Goal: Navigation & Orientation: Find specific page/section

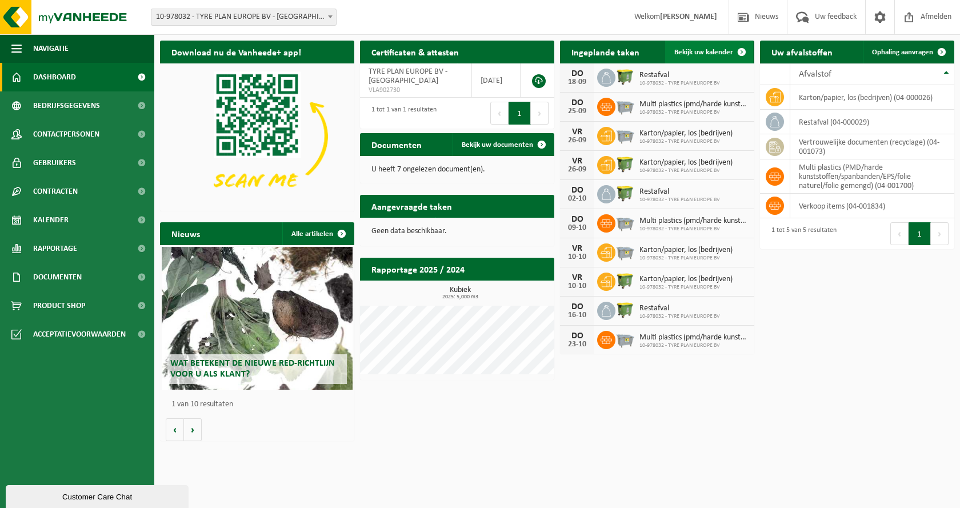
click at [697, 51] on span "Bekijk uw kalender" at bounding box center [704, 52] width 59 height 7
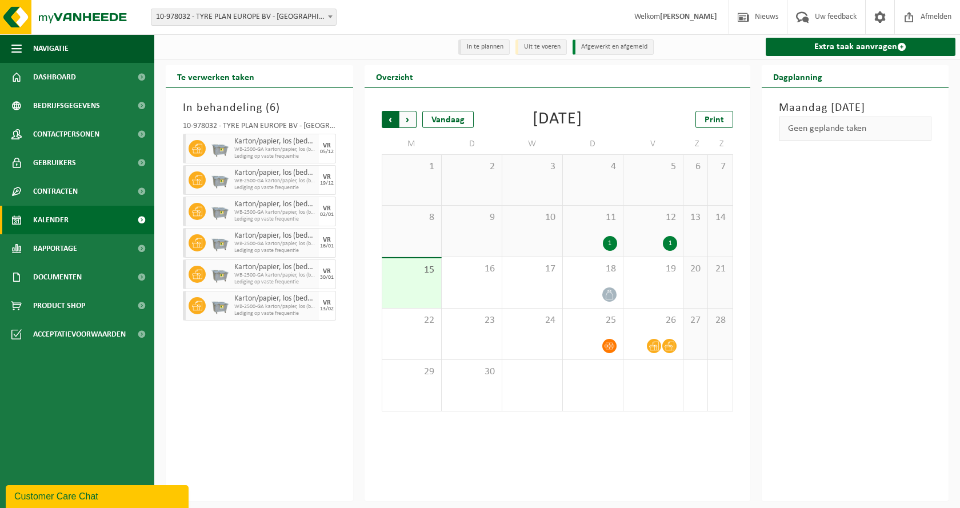
click at [412, 122] on span "Volgende" at bounding box center [408, 119] width 17 height 17
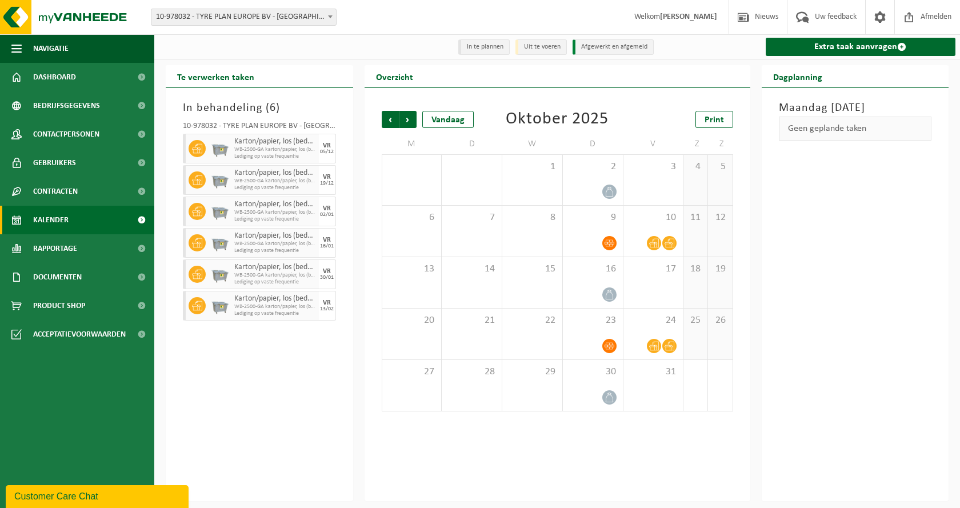
click at [412, 122] on span "Volgende" at bounding box center [408, 119] width 17 height 17
click at [396, 121] on span "Vorige" at bounding box center [390, 119] width 17 height 17
click at [395, 120] on span "Vorige" at bounding box center [390, 119] width 17 height 17
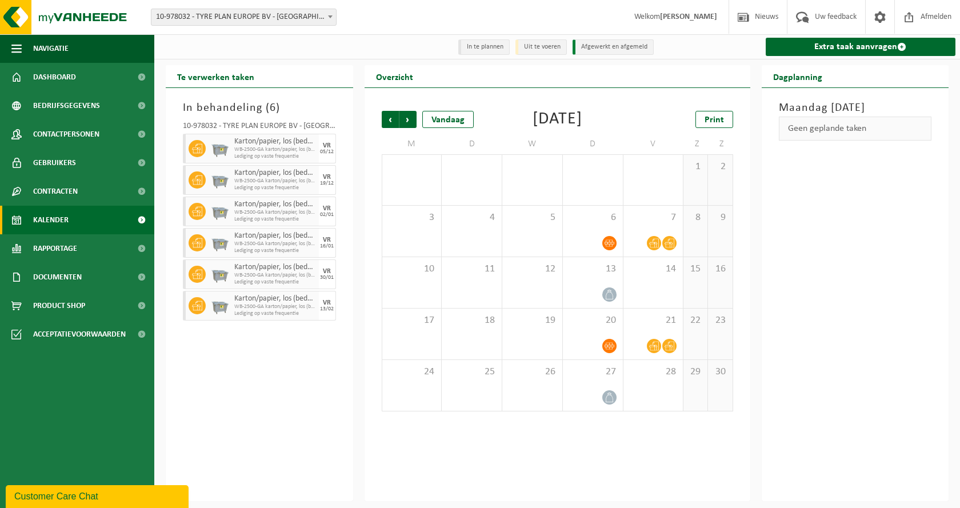
click at [395, 120] on span "Vorige" at bounding box center [390, 119] width 17 height 17
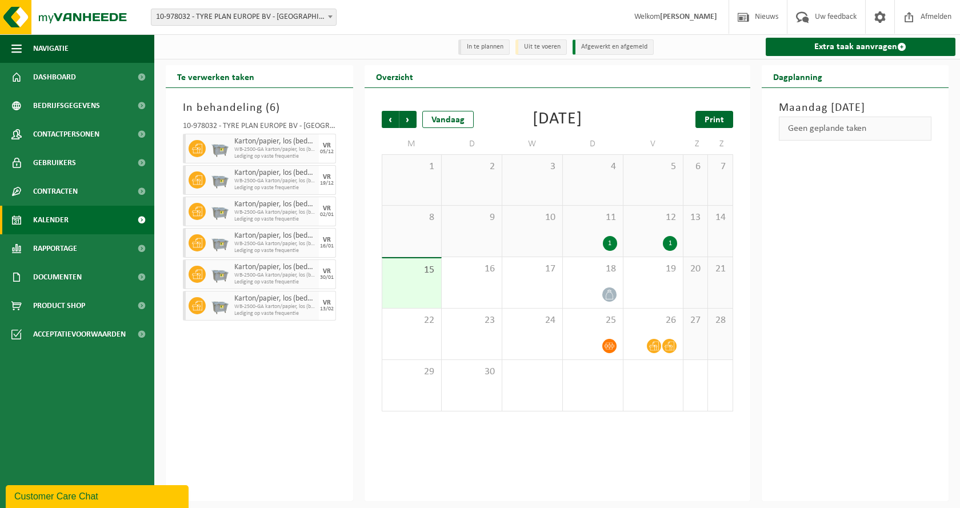
click at [715, 121] on span "Print" at bounding box center [714, 119] width 19 height 9
click at [614, 251] on div "1" at bounding box center [610, 243] width 14 height 15
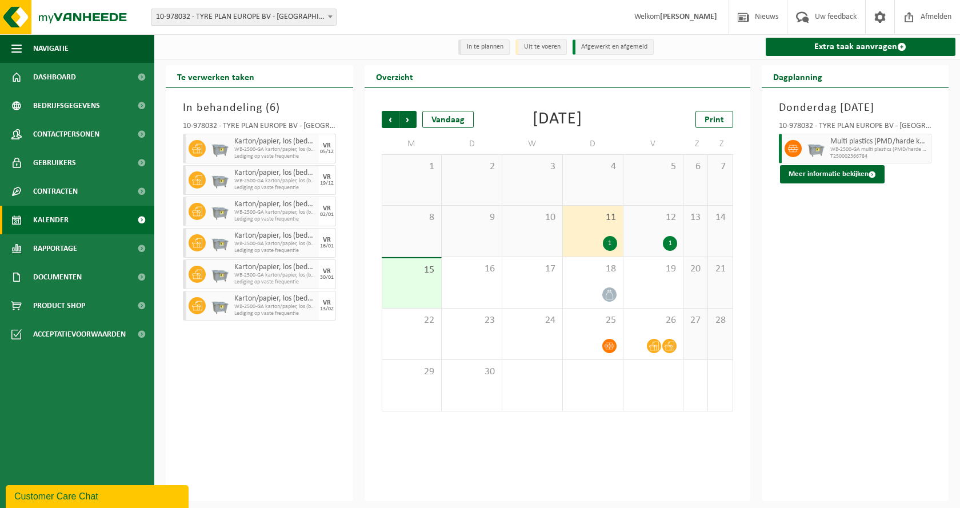
click at [673, 251] on div "1" at bounding box center [670, 243] width 14 height 15
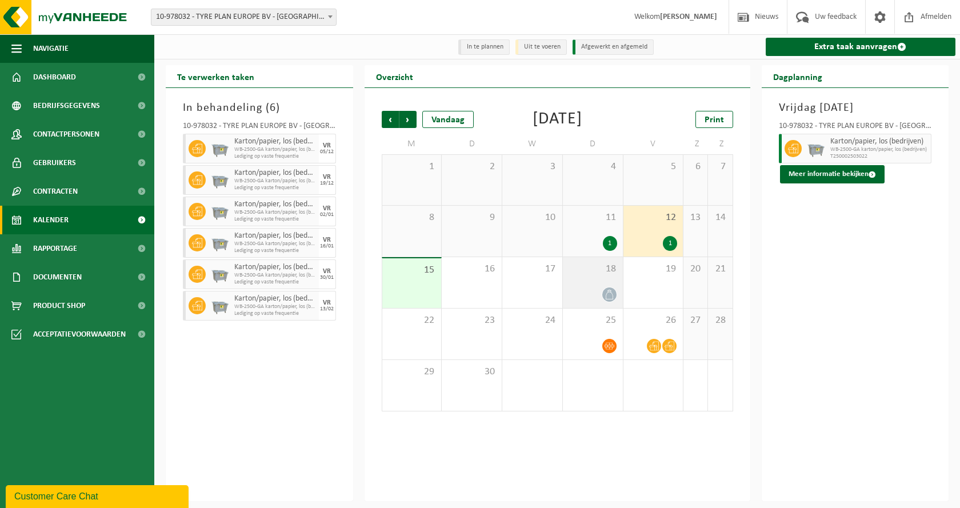
click at [612, 300] on icon at bounding box center [610, 295] width 10 height 10
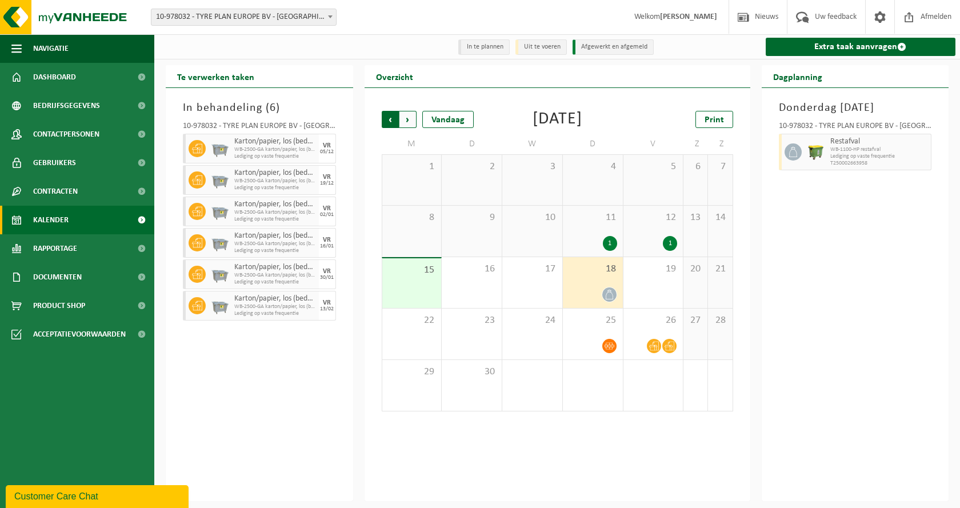
click at [412, 118] on span "Volgende" at bounding box center [408, 119] width 17 height 17
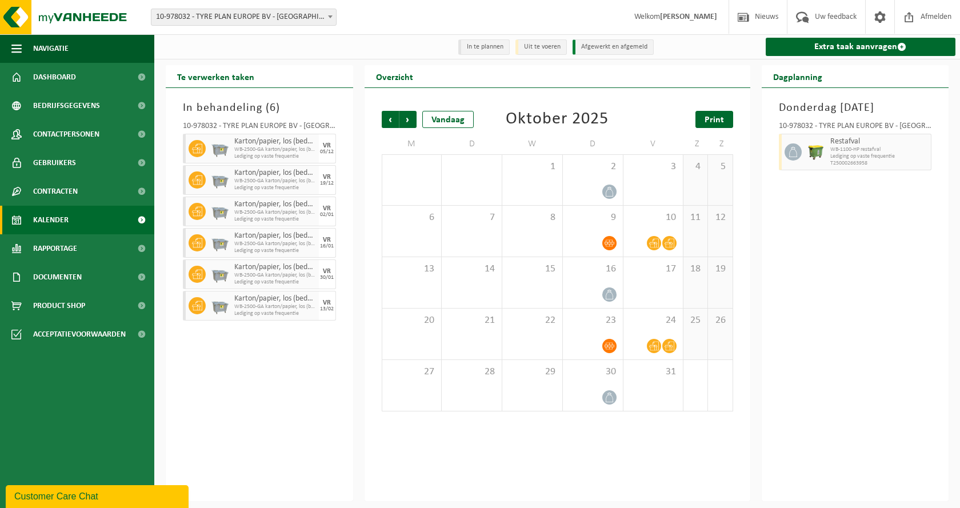
click at [718, 115] on span "Print" at bounding box center [714, 119] width 19 height 9
click at [409, 124] on span "Volgende" at bounding box center [408, 119] width 17 height 17
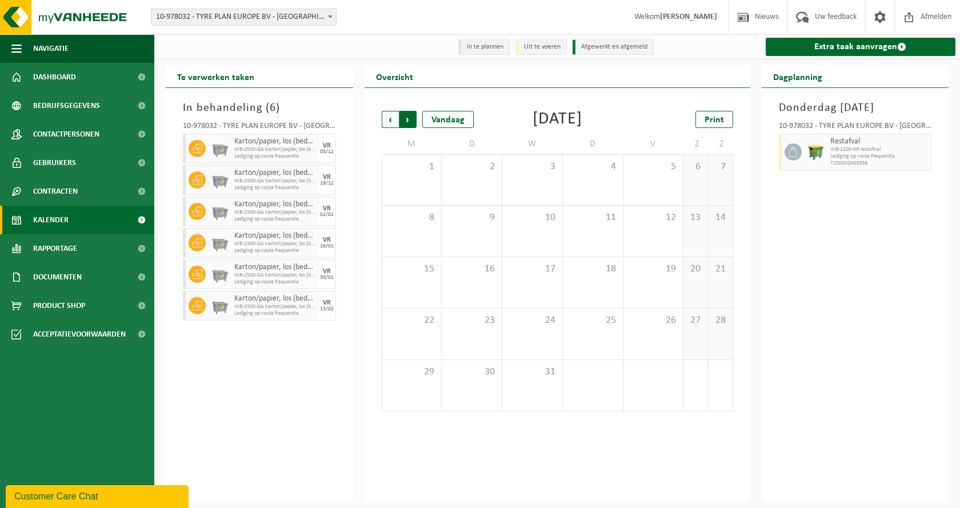
click at [388, 121] on span "Vorige" at bounding box center [390, 119] width 17 height 17
click at [722, 119] on span "Print" at bounding box center [714, 119] width 19 height 9
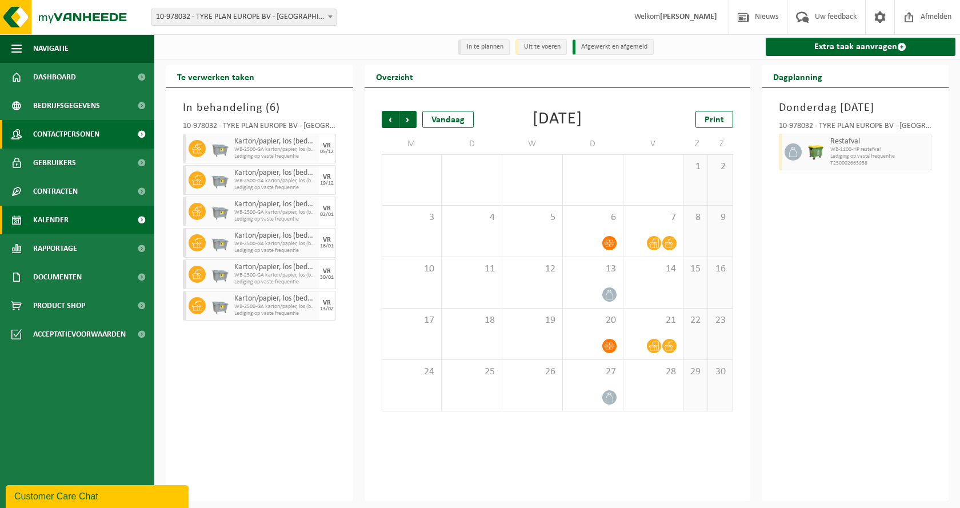
click at [92, 133] on span "Contactpersonen" at bounding box center [66, 134] width 66 height 29
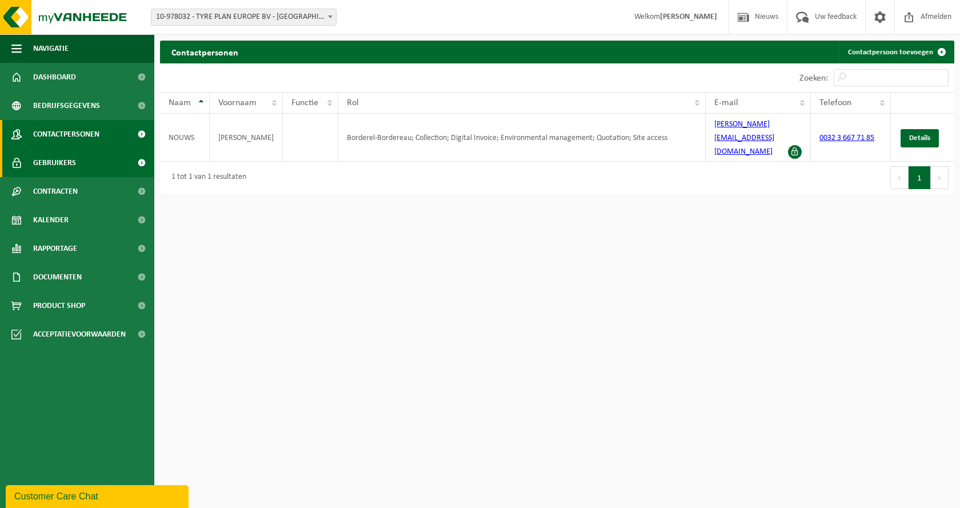
click at [64, 165] on span "Gebruikers" at bounding box center [54, 163] width 43 height 29
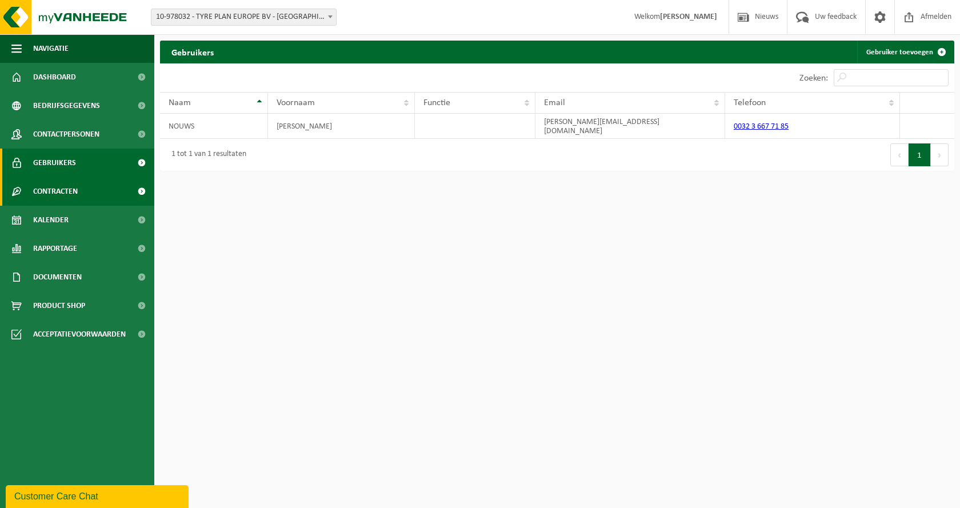
click at [64, 189] on span "Contracten" at bounding box center [55, 191] width 45 height 29
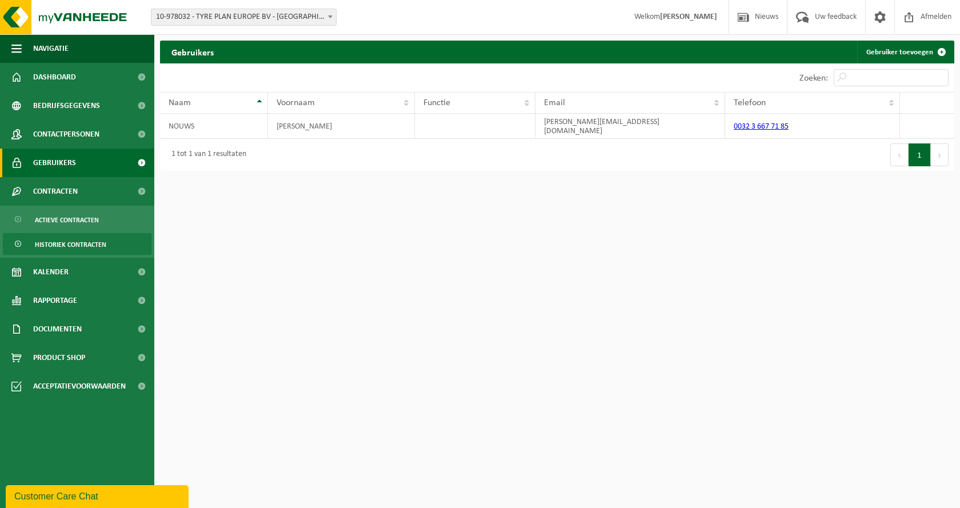
click at [71, 242] on span "Historiek contracten" at bounding box center [70, 245] width 71 height 22
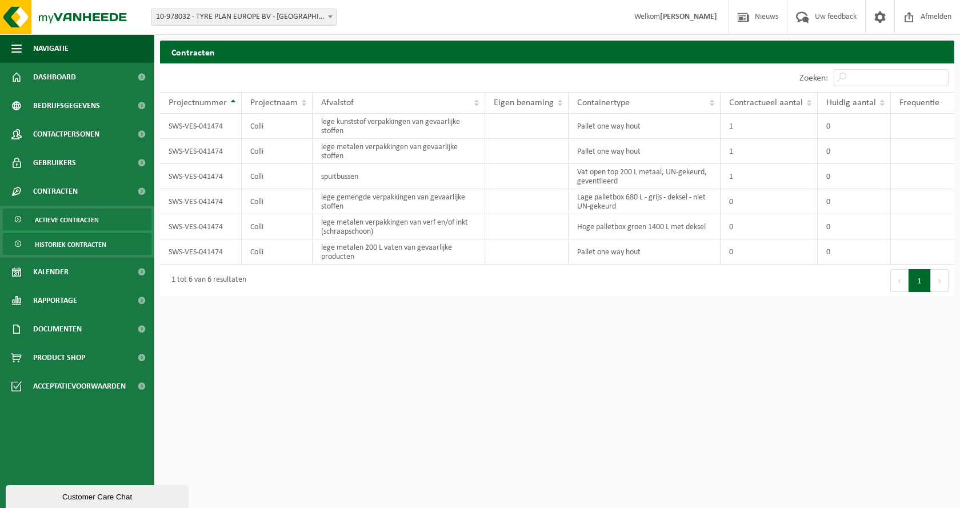
click at [74, 220] on span "Actieve contracten" at bounding box center [67, 220] width 64 height 22
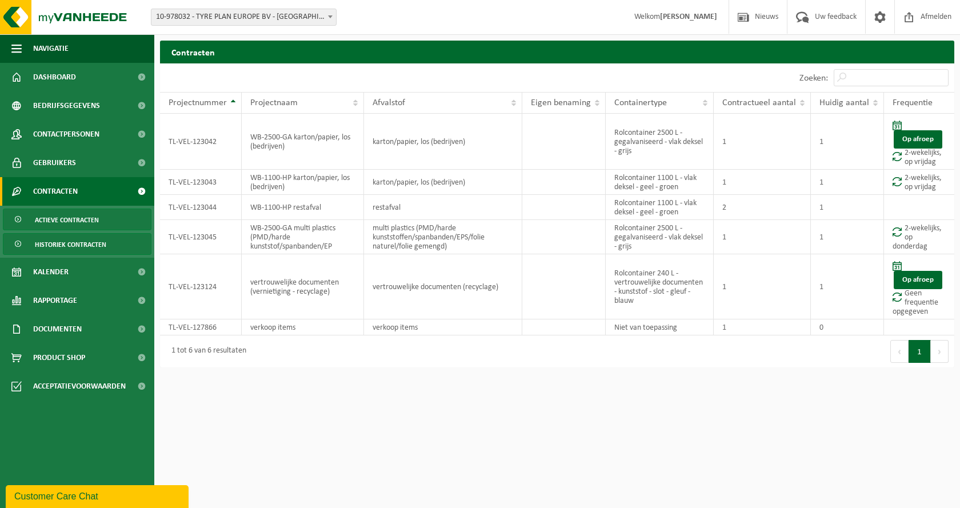
click at [82, 246] on span "Historiek contracten" at bounding box center [70, 245] width 71 height 22
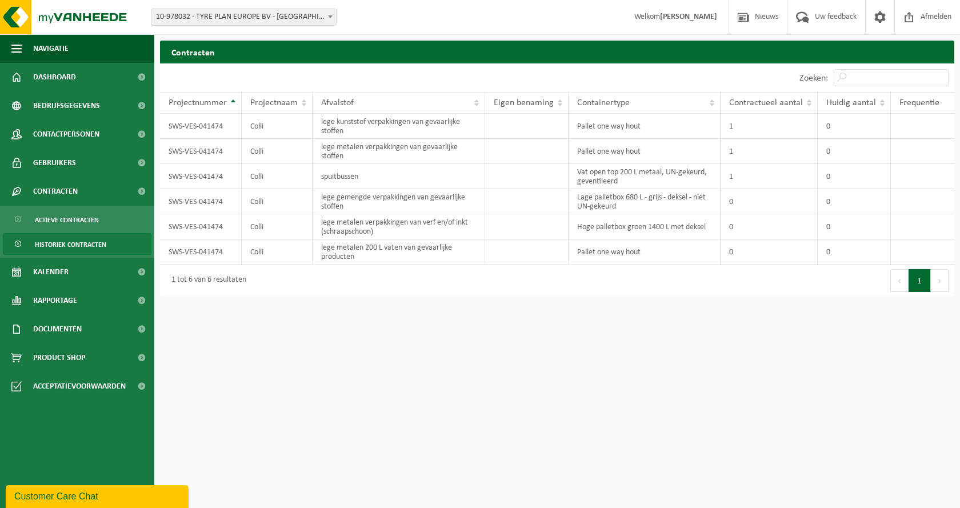
click at [93, 248] on span "Historiek contracten" at bounding box center [70, 245] width 71 height 22
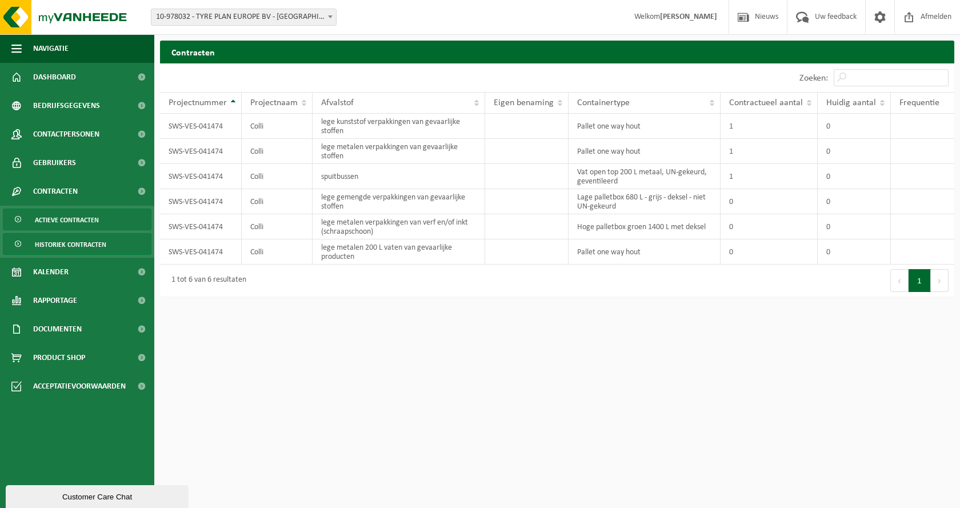
click at [71, 222] on span "Actieve contracten" at bounding box center [67, 220] width 64 height 22
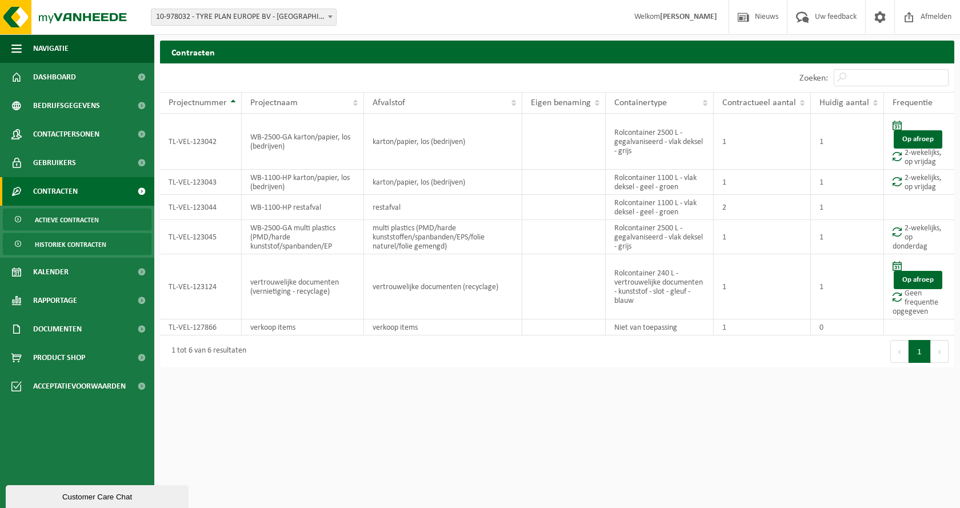
click at [77, 248] on span "Historiek contracten" at bounding box center [70, 245] width 71 height 22
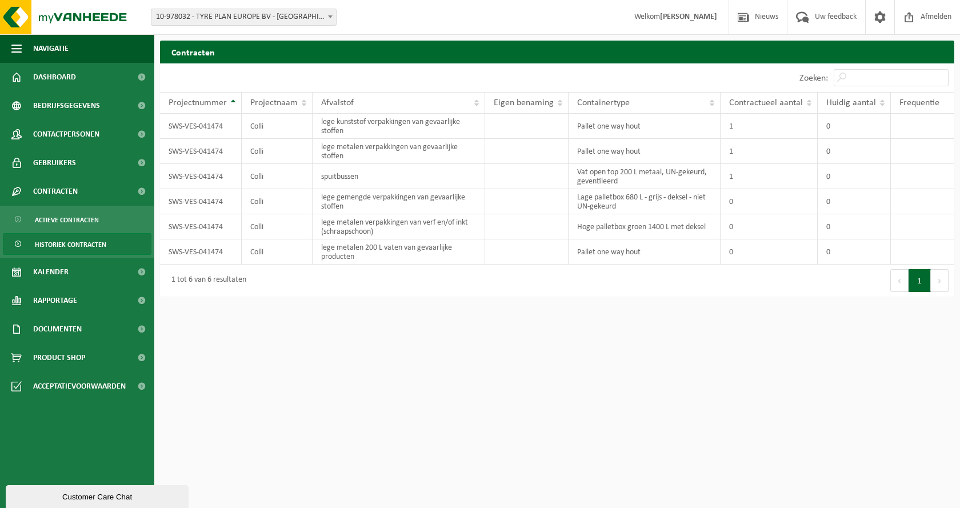
click at [444, 364] on html "Vestiging: 10-978032 - TYRE PLAN EUROPE BV - KALMTHOUT 10-978032 - TYRE PLAN EU…" at bounding box center [480, 254] width 960 height 508
click at [204, 125] on td "SWS-VES-041474" at bounding box center [201, 126] width 82 height 25
click at [253, 124] on td "Colli" at bounding box center [277, 126] width 71 height 25
click at [398, 129] on td "lege kunststof verpakkingen van gevaarlijke stoffen" at bounding box center [399, 126] width 173 height 25
click at [604, 127] on td "Pallet one way hout" at bounding box center [645, 126] width 153 height 25
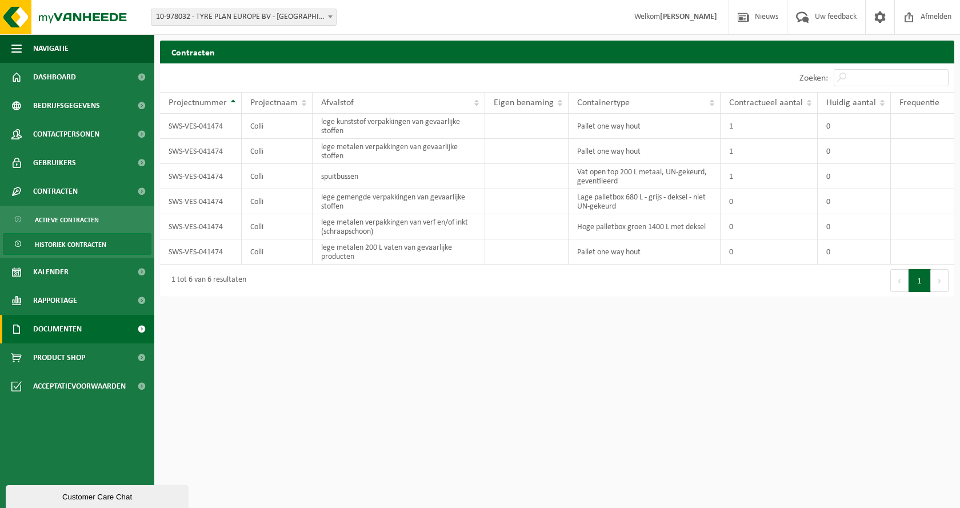
click at [62, 330] on span "Documenten" at bounding box center [57, 329] width 49 height 29
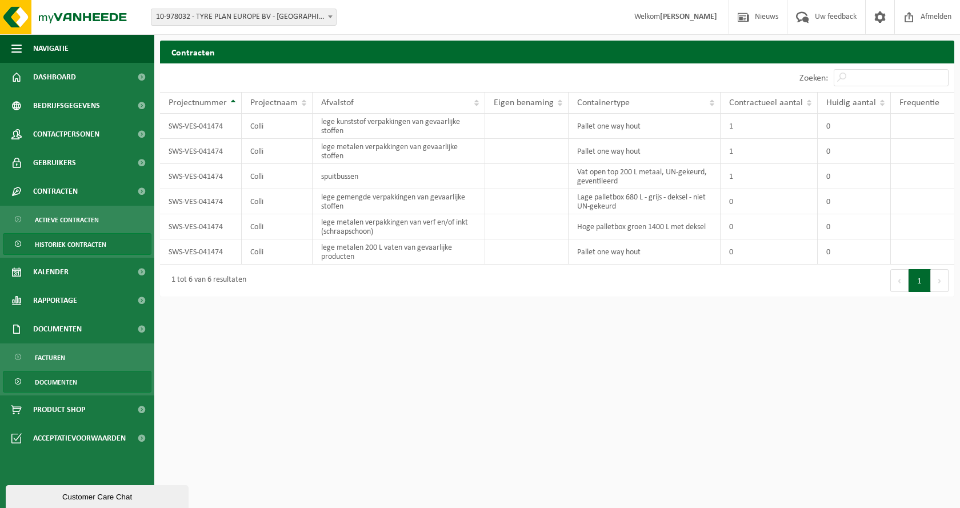
click at [62, 382] on span "Documenten" at bounding box center [56, 383] width 42 height 22
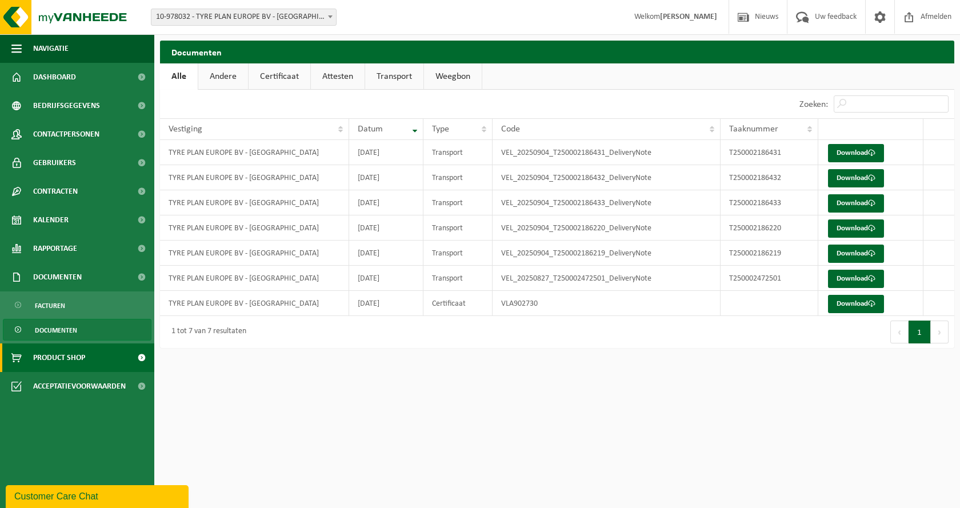
click at [69, 358] on span "Product Shop" at bounding box center [59, 358] width 52 height 29
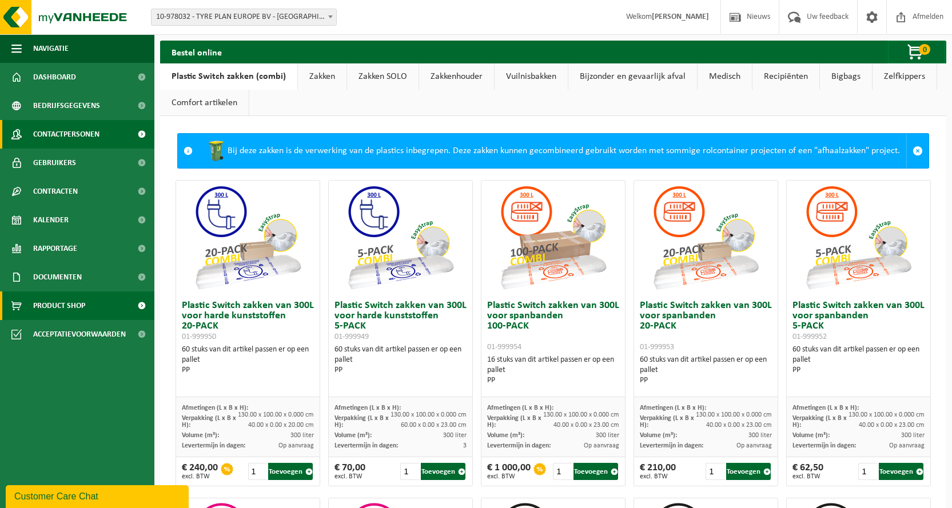
click at [54, 133] on span "Contactpersonen" at bounding box center [66, 134] width 66 height 29
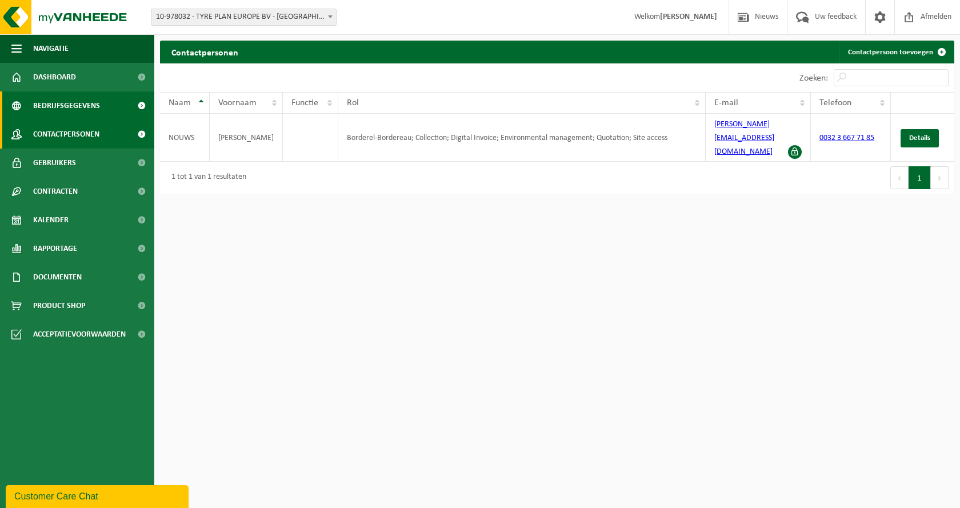
click at [44, 101] on span "Bedrijfsgegevens" at bounding box center [66, 105] width 67 height 29
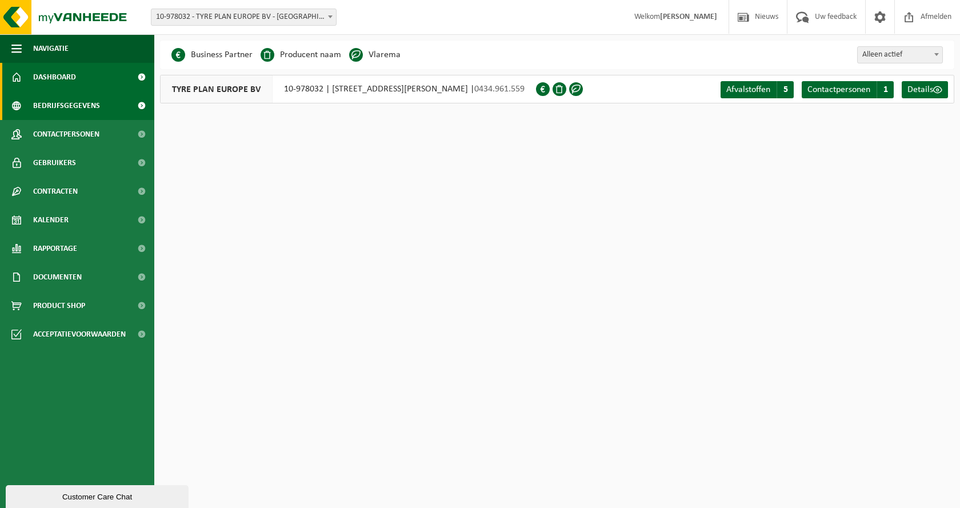
click at [45, 76] on span "Dashboard" at bounding box center [54, 77] width 43 height 29
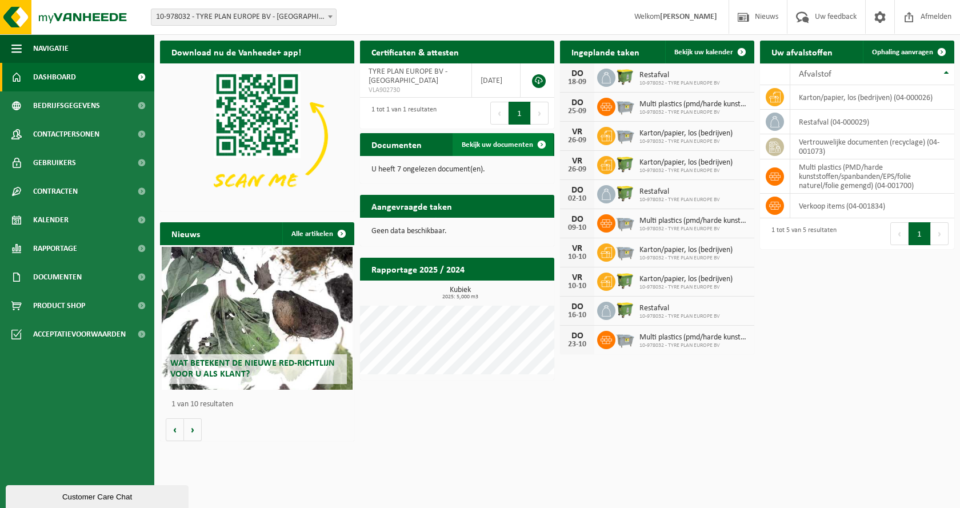
click at [489, 144] on span "Bekijk uw documenten" at bounding box center [497, 144] width 71 height 7
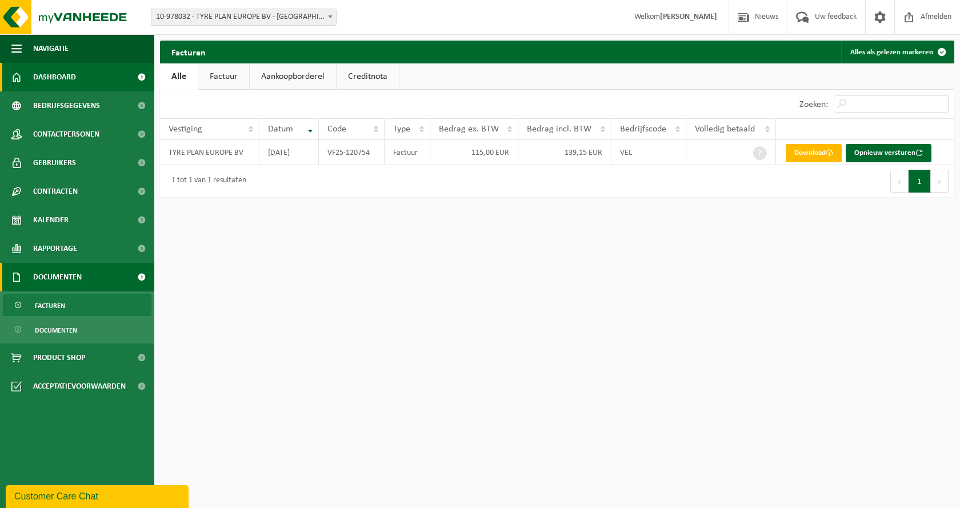
click at [50, 79] on span "Dashboard" at bounding box center [54, 77] width 43 height 29
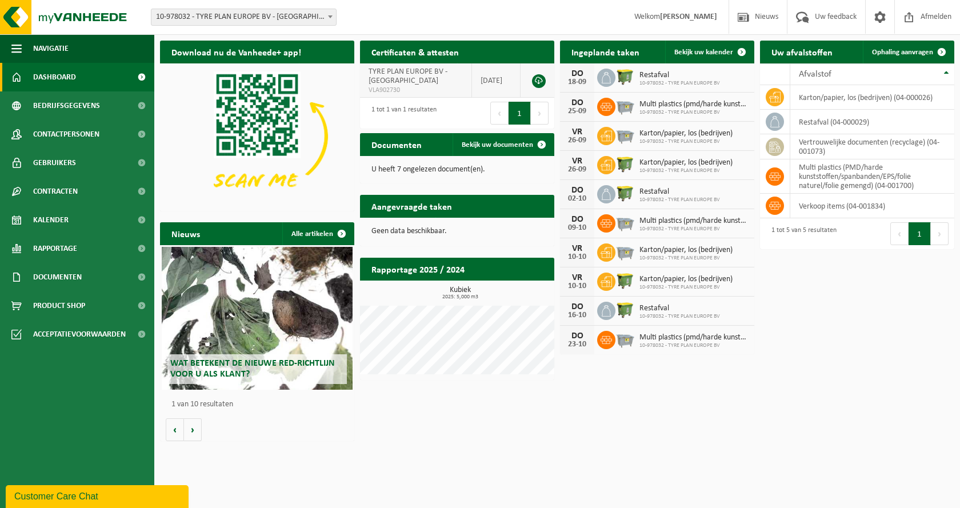
click at [540, 79] on link at bounding box center [539, 81] width 14 height 14
